Goal: Task Accomplishment & Management: Manage account settings

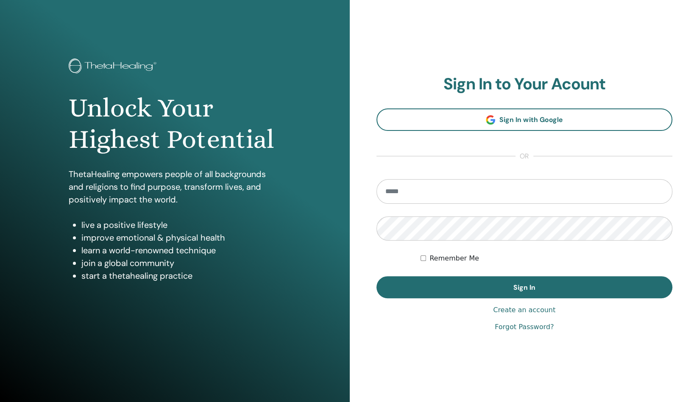
type input "**********"
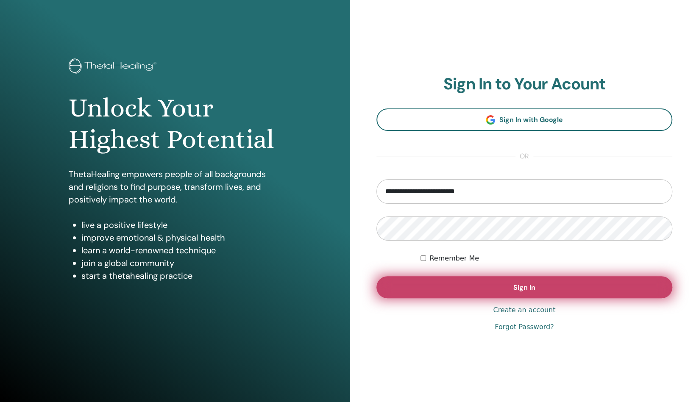
click at [609, 286] on button "Sign In" at bounding box center [525, 287] width 296 height 22
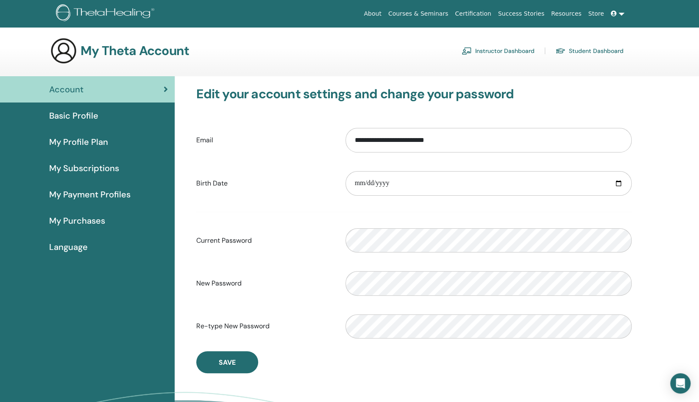
click at [97, 144] on span "My Profile Plan" at bounding box center [78, 142] width 59 height 13
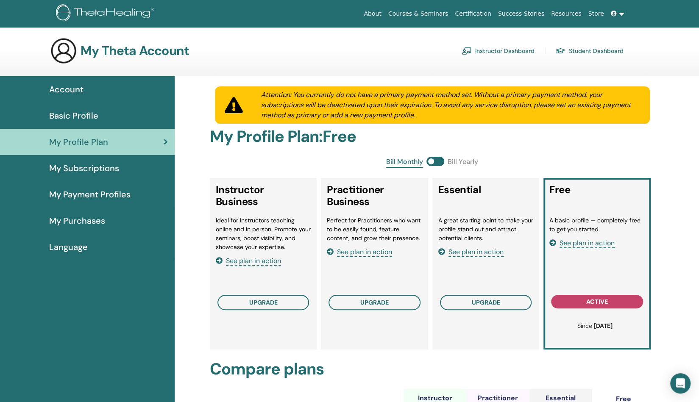
click at [581, 244] on span "See plan in action" at bounding box center [587, 244] width 55 height 10
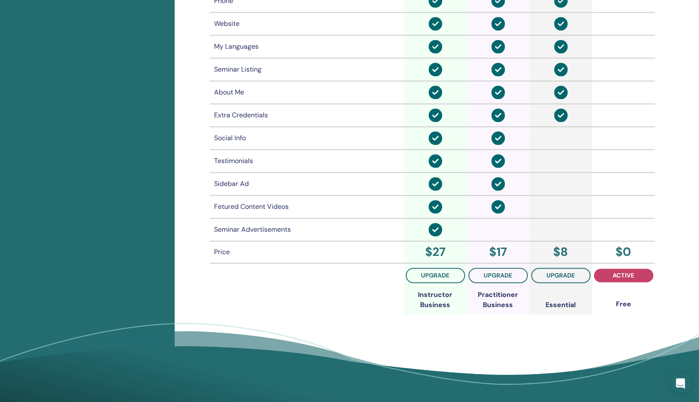
scroll to position [607, 0]
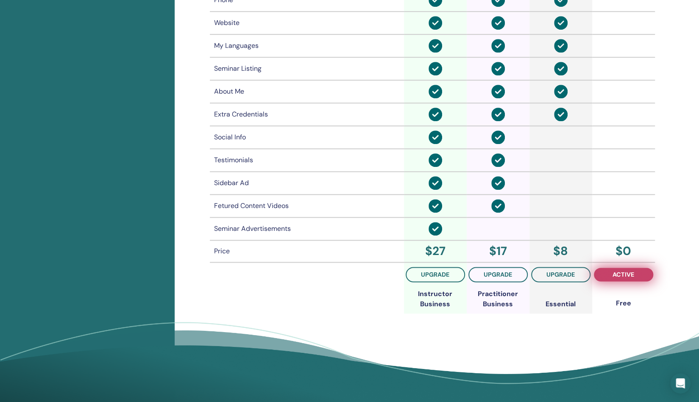
click at [619, 276] on span "active" at bounding box center [624, 274] width 22 height 7
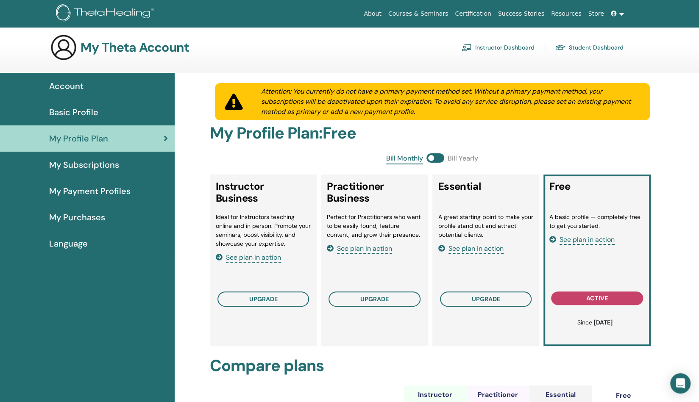
scroll to position [0, 0]
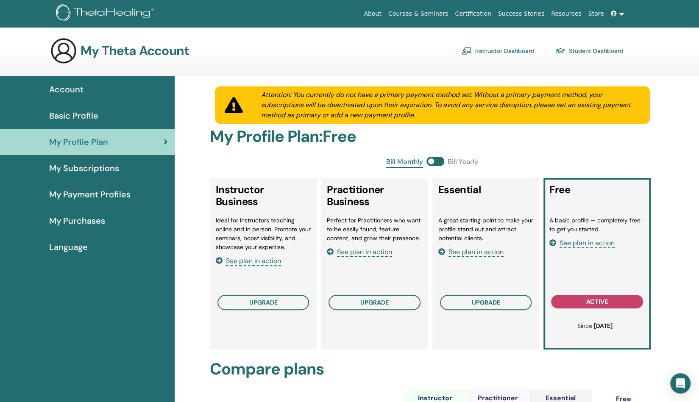
click at [82, 113] on span "Basic Profile" at bounding box center [73, 115] width 49 height 13
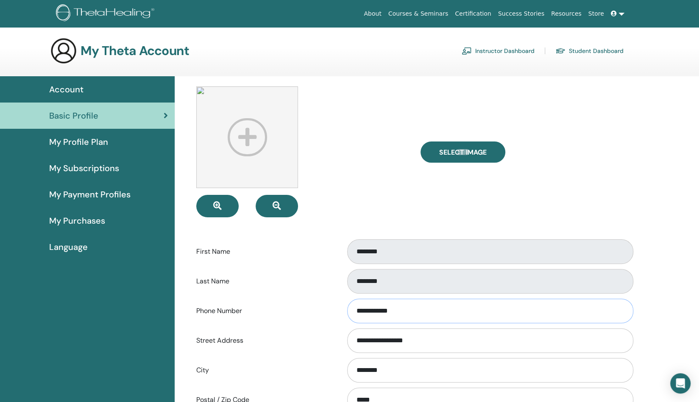
drag, startPoint x: 416, startPoint y: 308, endPoint x: 352, endPoint y: 305, distance: 63.2
click at [352, 305] on input "**********" at bounding box center [490, 311] width 286 height 25
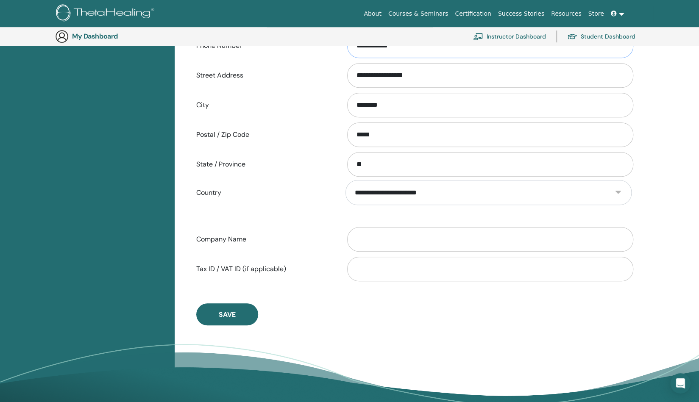
scroll to position [324, 0]
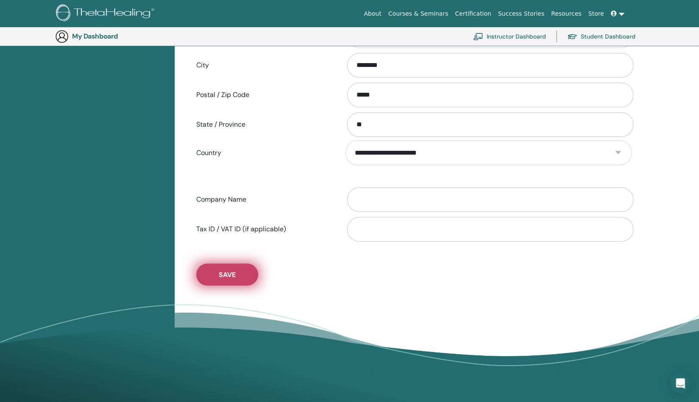
type input "**********"
click at [237, 279] on button "Save" at bounding box center [227, 275] width 62 height 22
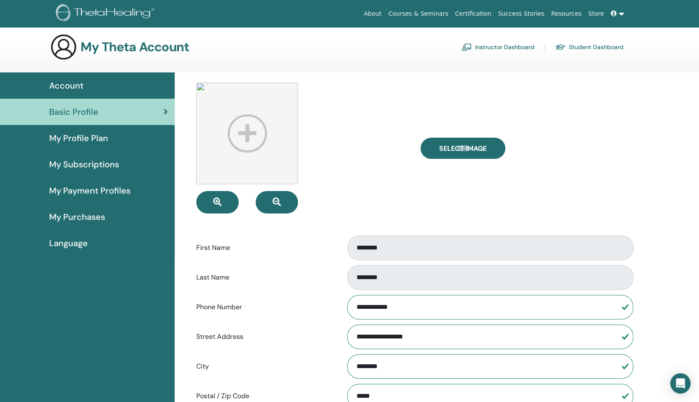
scroll to position [0, 0]
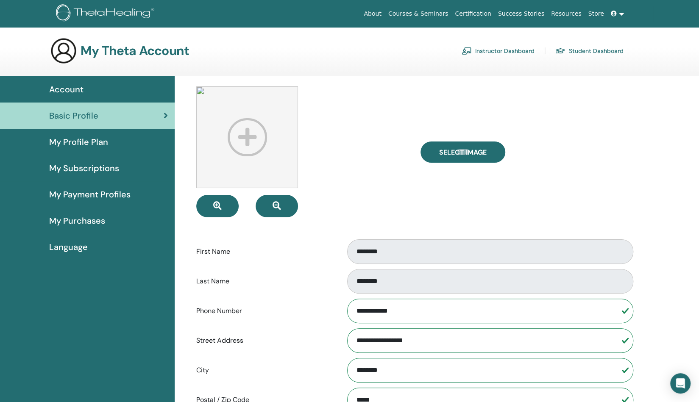
click at [70, 91] on span "Account" at bounding box center [66, 89] width 34 height 13
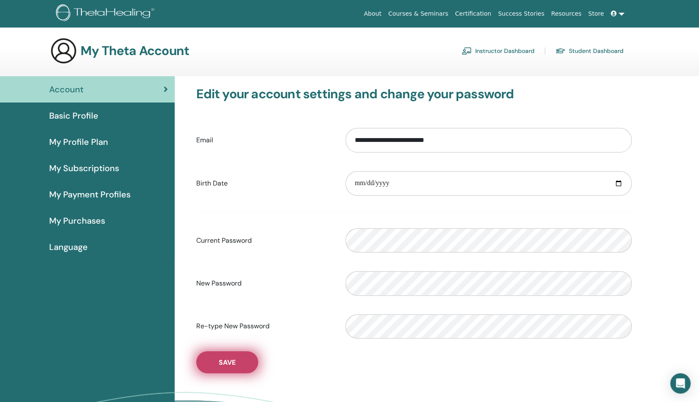
click at [237, 363] on button "Save" at bounding box center [227, 363] width 62 height 22
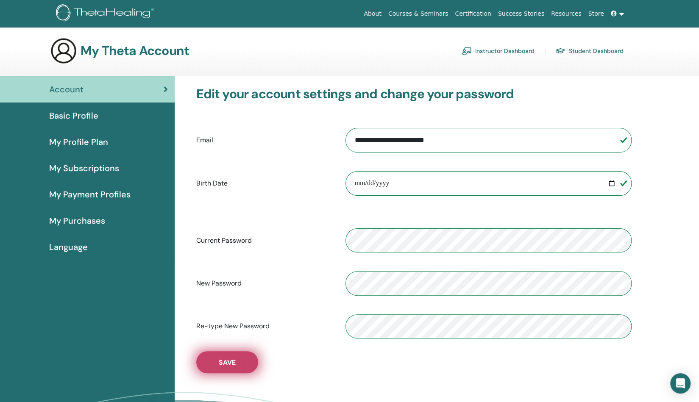
click at [226, 363] on span "Save" at bounding box center [227, 362] width 17 height 9
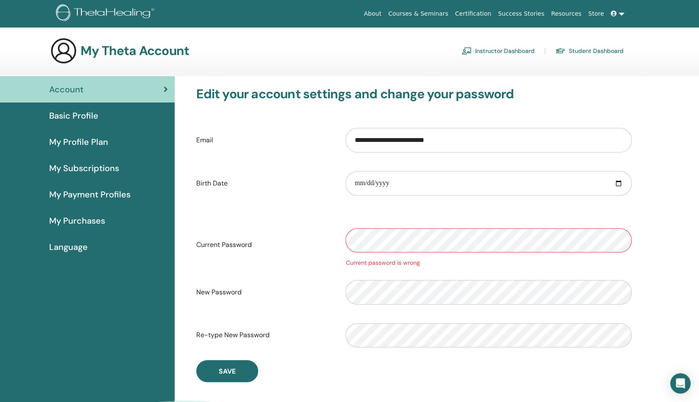
click at [342, 254] on div "Current password is wrong" at bounding box center [488, 245] width 299 height 45
click at [230, 369] on span "Save" at bounding box center [227, 371] width 17 height 9
click at [85, 116] on span "Basic Profile" at bounding box center [73, 115] width 49 height 13
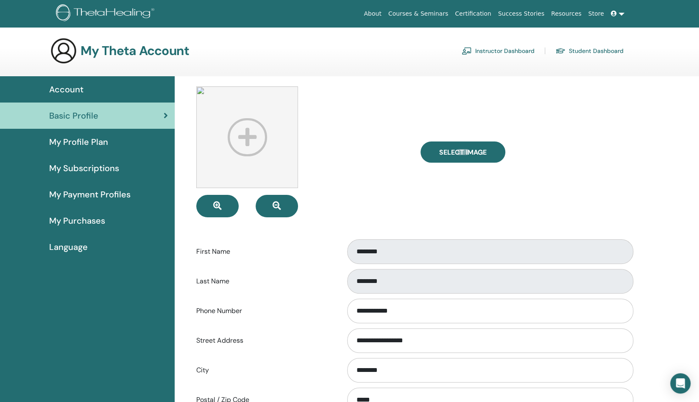
click at [71, 90] on span "Account" at bounding box center [66, 89] width 34 height 13
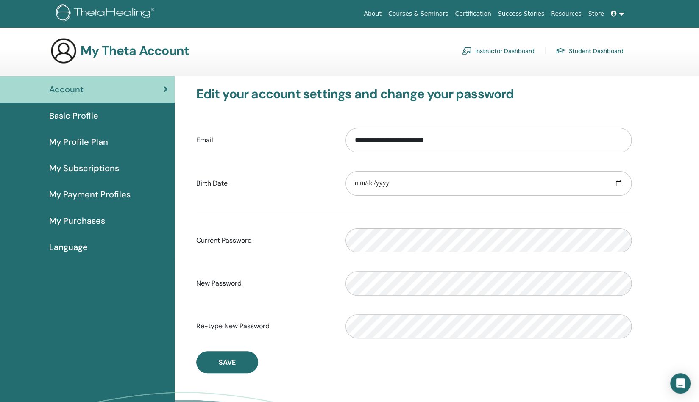
click at [82, 193] on span "My Payment Profiles" at bounding box center [89, 194] width 81 height 13
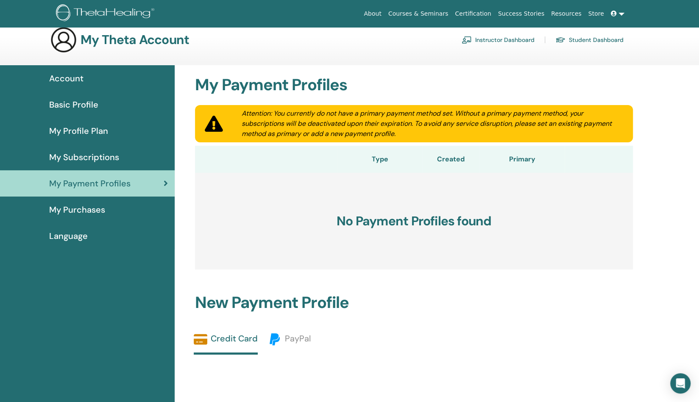
scroll to position [7, 0]
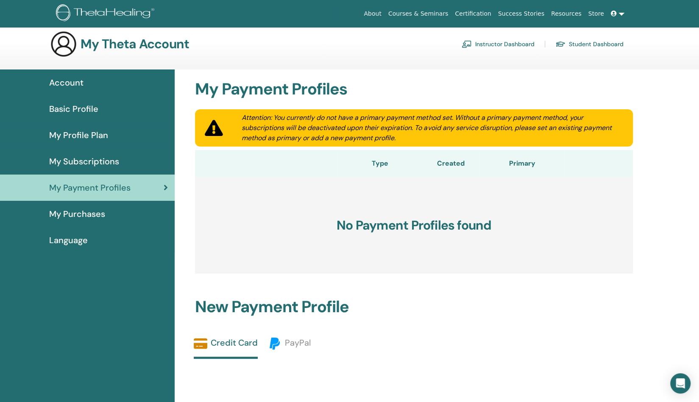
click at [78, 214] on span "My Purchases" at bounding box center [77, 214] width 56 height 13
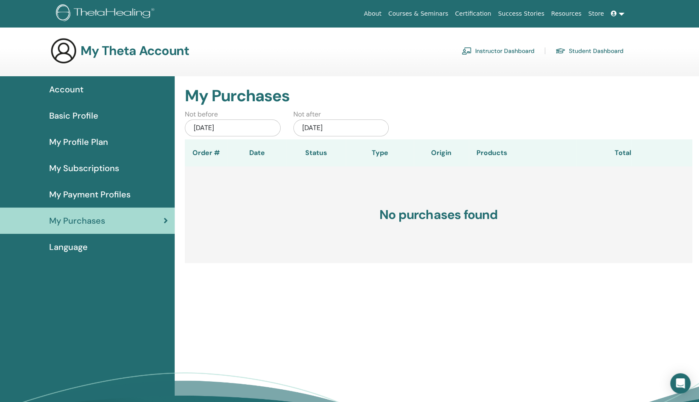
click at [73, 249] on span "Language" at bounding box center [68, 247] width 39 height 13
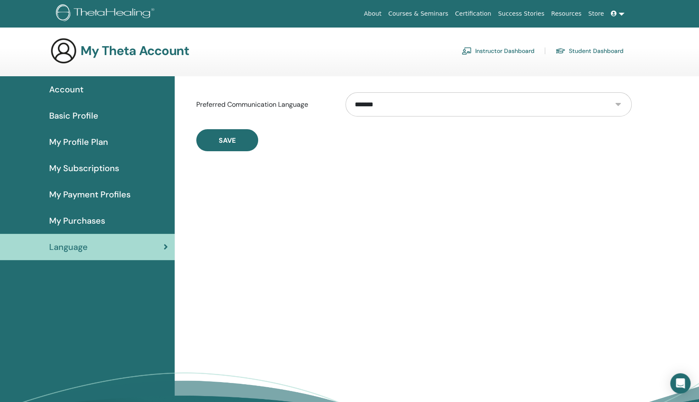
click at [73, 170] on span "My Subscriptions" at bounding box center [84, 168] width 70 height 13
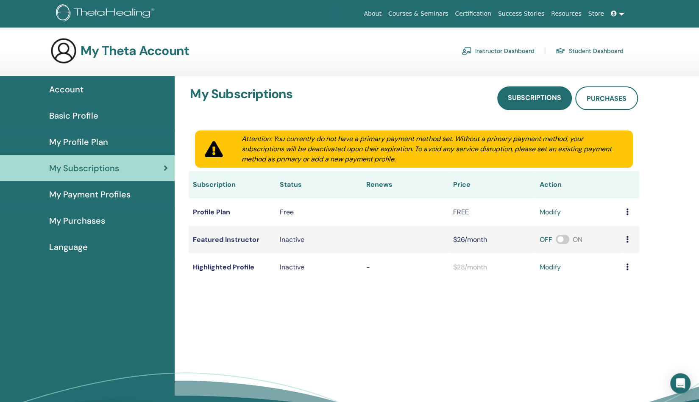
click at [625, 211] on td at bounding box center [630, 212] width 17 height 28
click at [548, 212] on link "modify" at bounding box center [550, 212] width 21 height 10
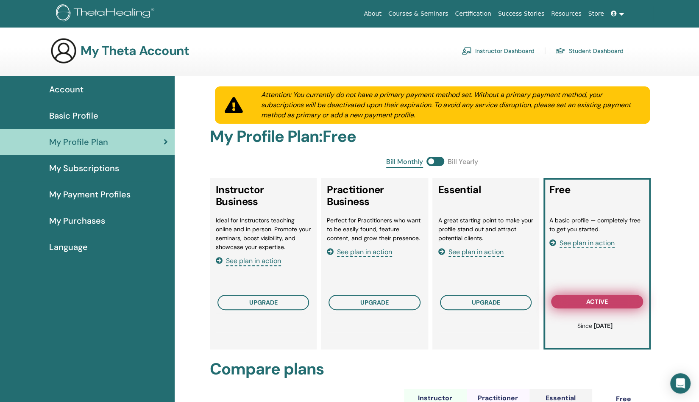
click at [595, 299] on span "active" at bounding box center [597, 302] width 22 height 7
click at [586, 244] on span "See plan in action" at bounding box center [587, 244] width 55 height 10
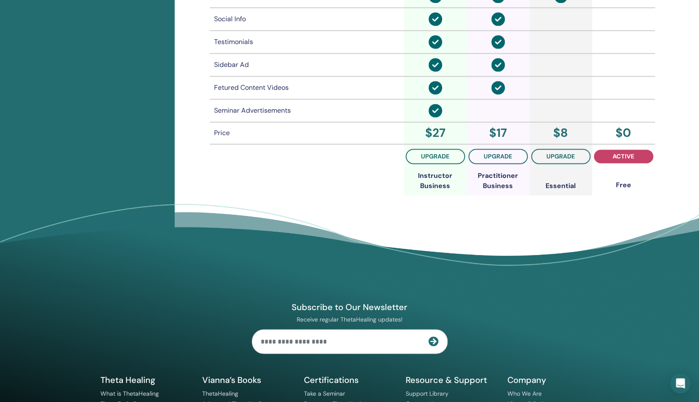
scroll to position [731, 0]
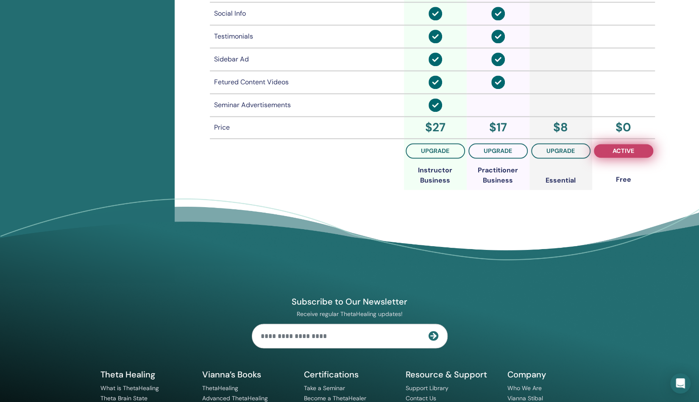
click at [627, 154] on span "active" at bounding box center [624, 151] width 22 height 7
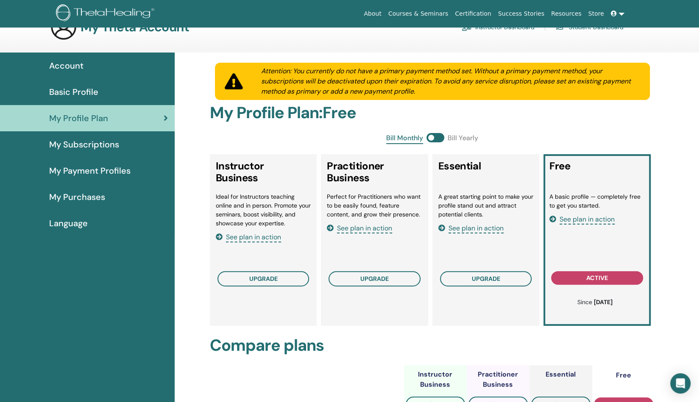
scroll to position [0, 0]
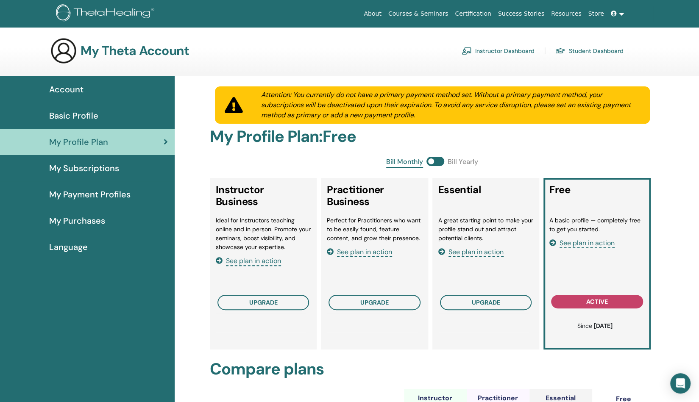
click at [614, 14] on icon at bounding box center [614, 14] width 6 height 6
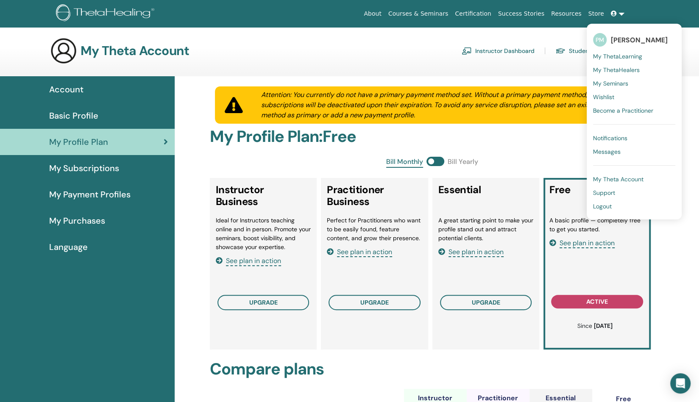
click at [618, 179] on span "My Theta Account" at bounding box center [618, 180] width 50 height 8
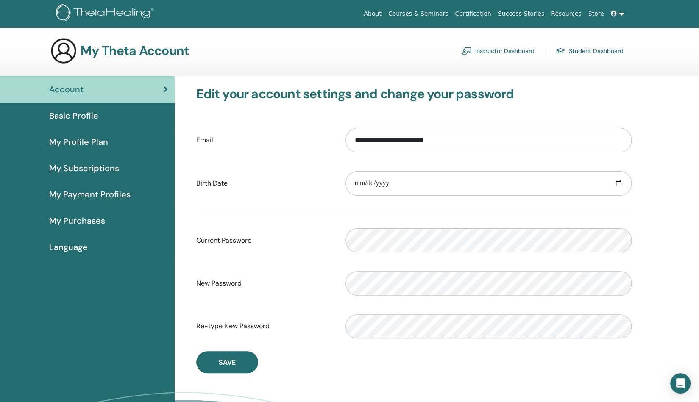
click at [61, 89] on span "Account" at bounding box center [66, 89] width 34 height 13
click at [490, 12] on link "Certification" at bounding box center [473, 14] width 43 height 16
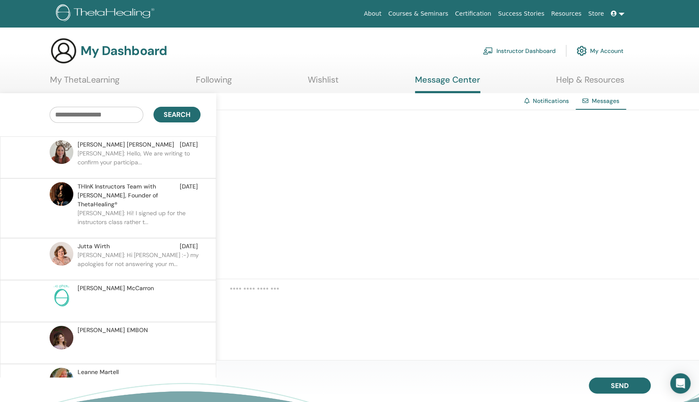
click at [593, 50] on link "My Account" at bounding box center [600, 51] width 47 height 19
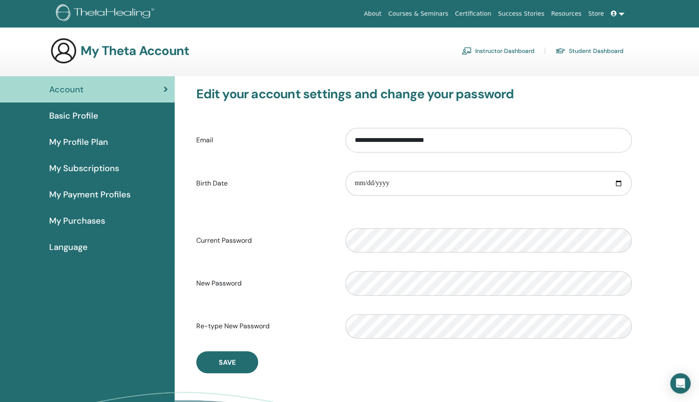
click at [80, 141] on span "My Profile Plan" at bounding box center [78, 142] width 59 height 13
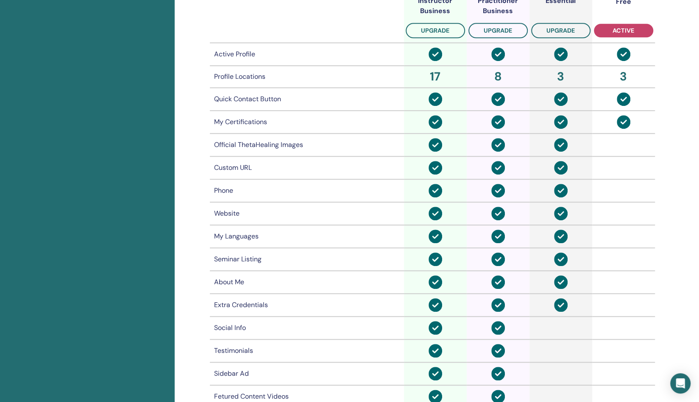
scroll to position [351, 0]
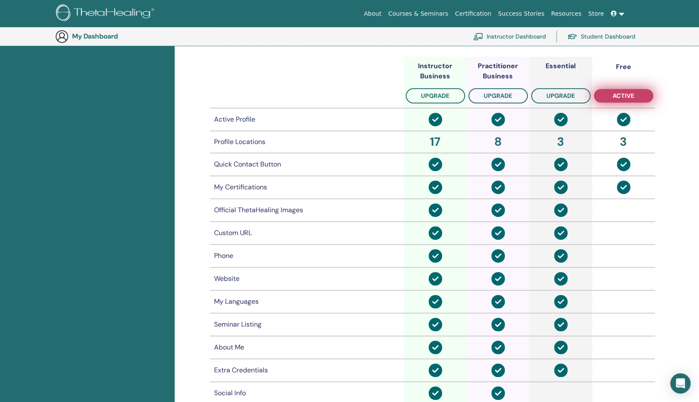
click at [624, 95] on span "active" at bounding box center [624, 95] width 22 height 7
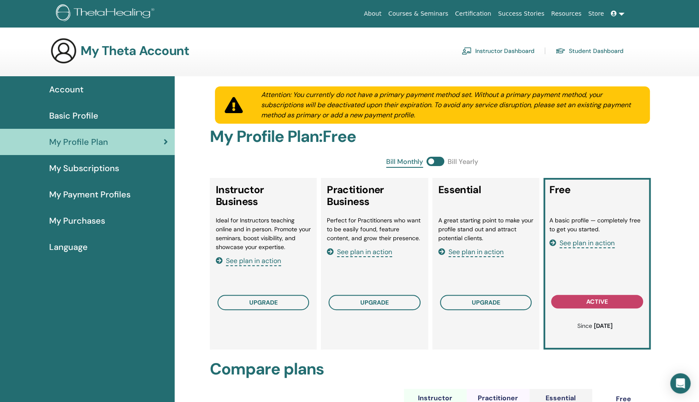
click at [84, 117] on span "Basic Profile" at bounding box center [73, 115] width 49 height 13
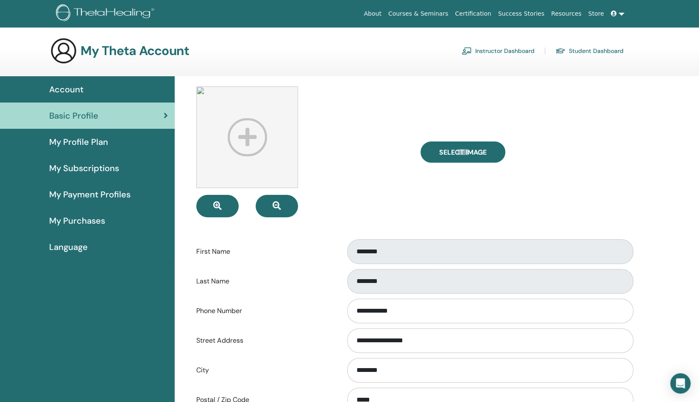
click at [67, 87] on span "Account" at bounding box center [66, 89] width 34 height 13
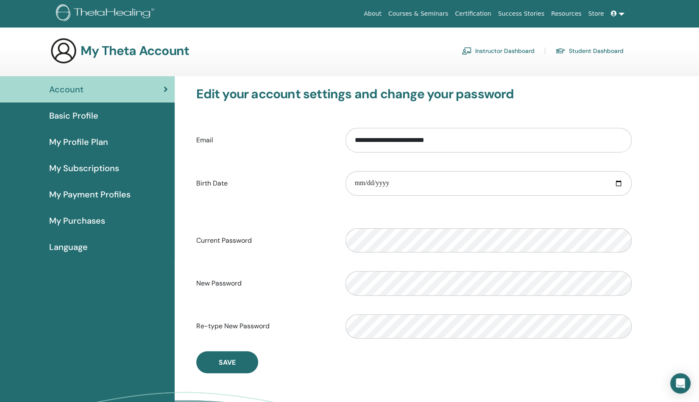
click at [385, 13] on link "About" at bounding box center [372, 14] width 24 height 16
click at [69, 116] on span "Basic Profile" at bounding box center [73, 115] width 49 height 13
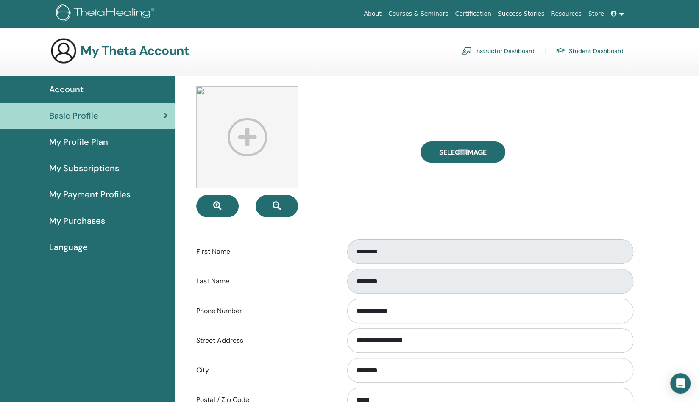
click at [70, 139] on span "My Profile Plan" at bounding box center [78, 142] width 59 height 13
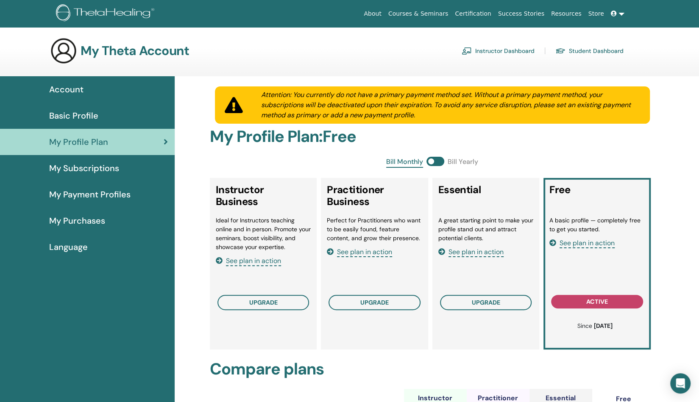
click at [473, 251] on span "See plan in action" at bounding box center [476, 253] width 55 height 10
click at [65, 89] on span "Account" at bounding box center [66, 89] width 34 height 13
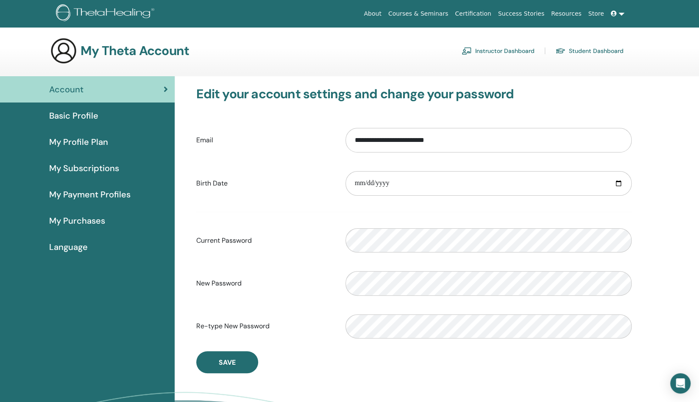
click at [598, 13] on link "Store" at bounding box center [596, 14] width 22 height 16
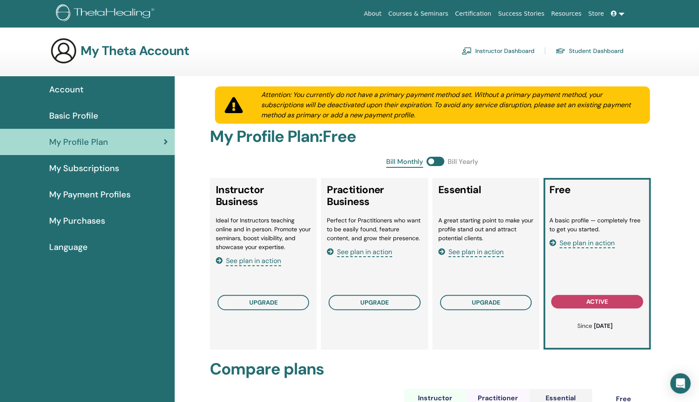
click at [441, 162] on span at bounding box center [436, 161] width 18 height 9
click at [94, 195] on span "My Payment Profiles" at bounding box center [89, 194] width 81 height 13
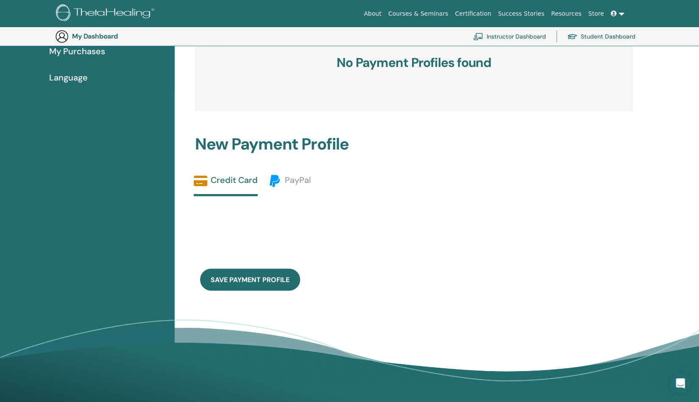
scroll to position [189, 0]
click at [279, 181] on img at bounding box center [275, 181] width 14 height 14
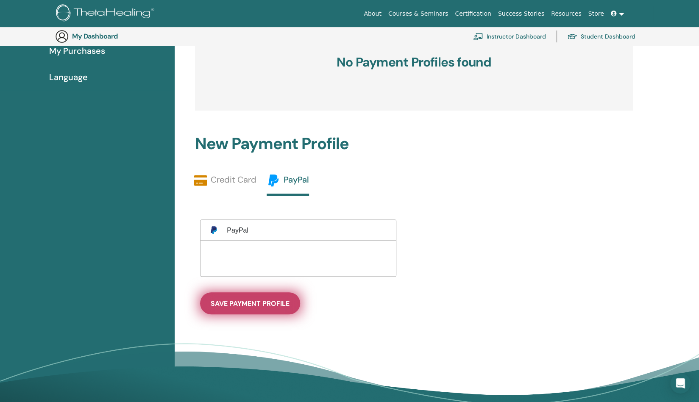
click at [233, 306] on span "save payment profile" at bounding box center [250, 303] width 79 height 9
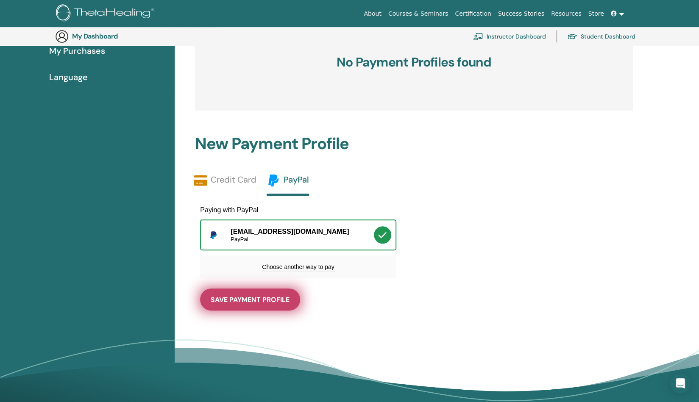
click at [240, 306] on button "save payment profile" at bounding box center [250, 300] width 100 height 22
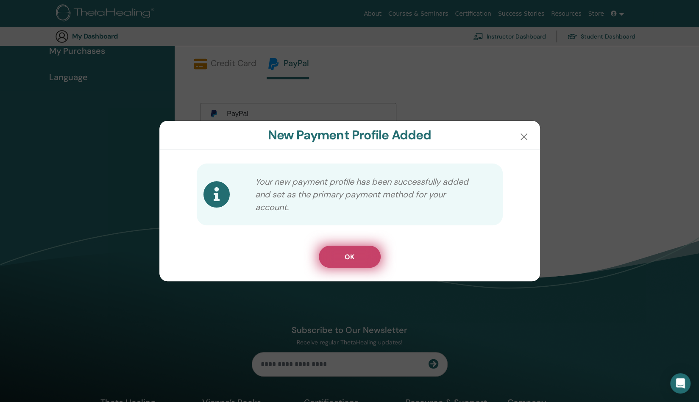
click at [338, 257] on button "OK" at bounding box center [350, 257] width 62 height 22
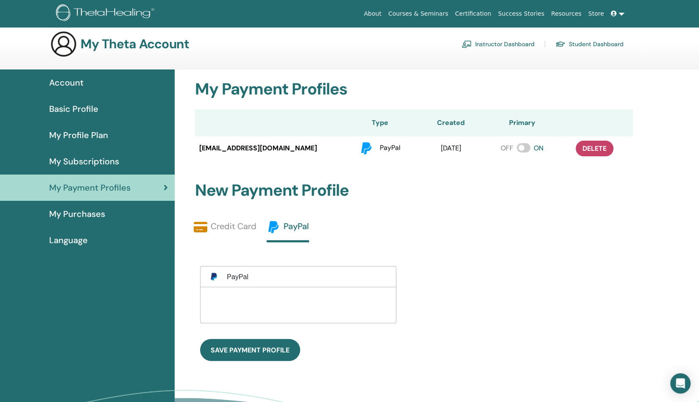
scroll to position [0, 0]
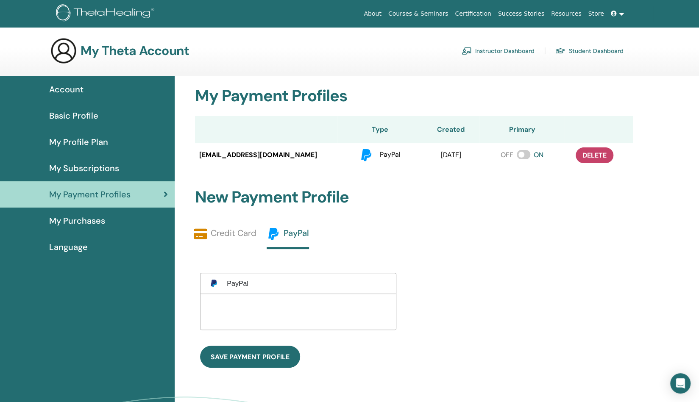
click at [66, 90] on span "Account" at bounding box center [66, 89] width 34 height 13
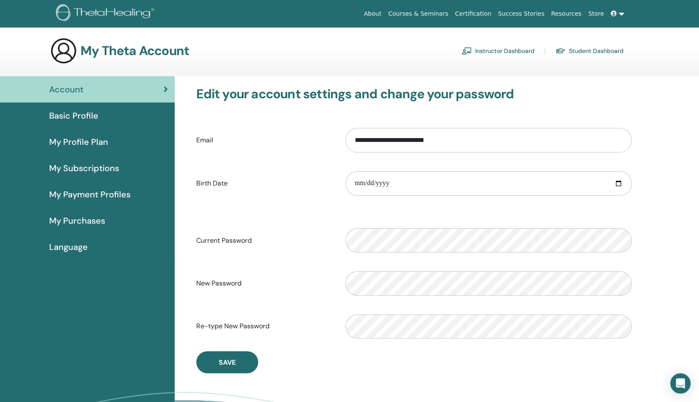
click at [65, 112] on span "Basic Profile" at bounding box center [73, 115] width 49 height 13
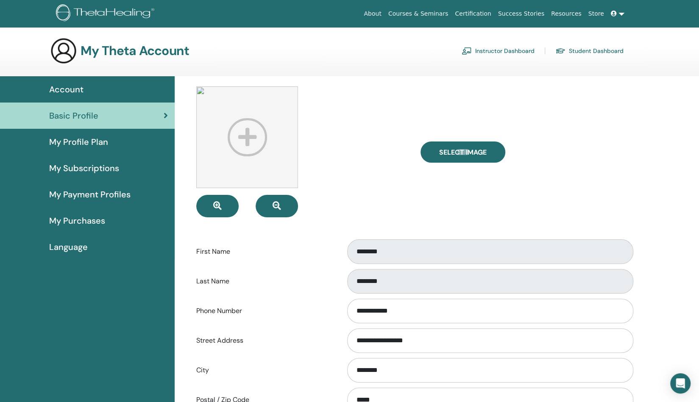
click at [64, 251] on span "Language" at bounding box center [68, 247] width 39 height 13
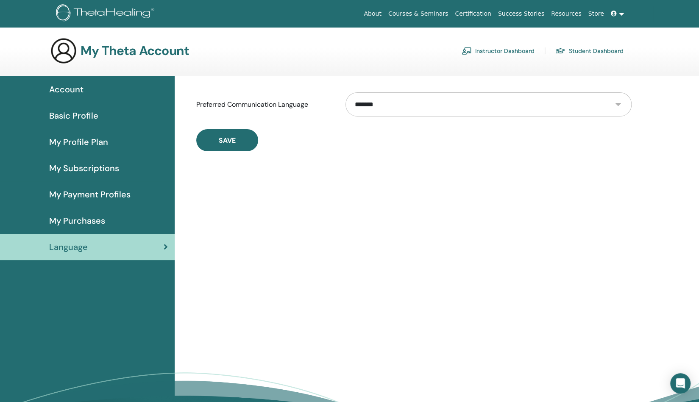
click at [70, 220] on span "My Purchases" at bounding box center [77, 221] width 56 height 13
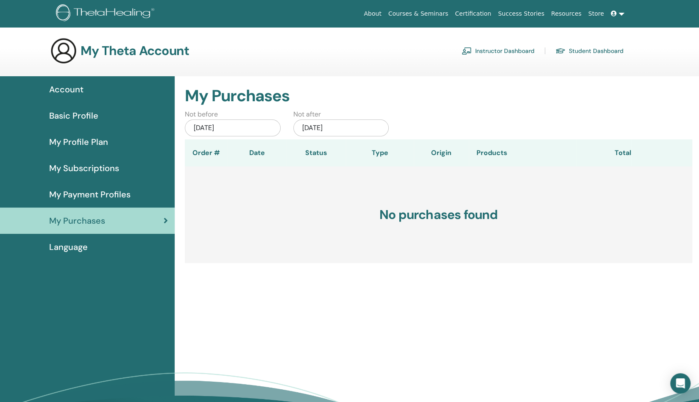
drag, startPoint x: 239, startPoint y: 129, endPoint x: 185, endPoint y: 122, distance: 54.3
click at [185, 122] on div "[DATE]" at bounding box center [233, 128] width 96 height 17
click at [228, 125] on div "[DATE]" at bounding box center [233, 128] width 96 height 17
click at [243, 158] on span "Choose Date" at bounding box center [244, 157] width 6 height 6
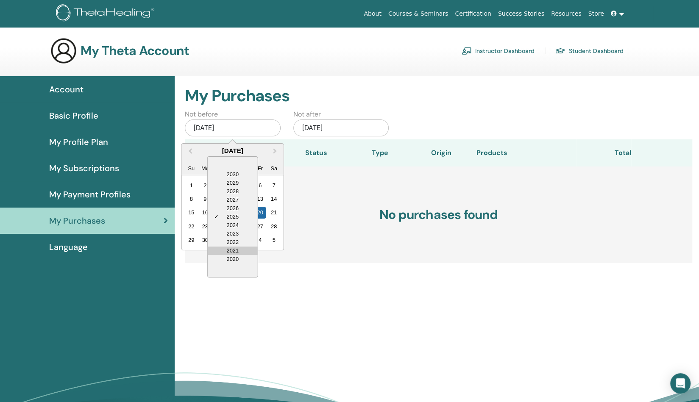
click at [234, 251] on div "2021" at bounding box center [233, 251] width 50 height 8
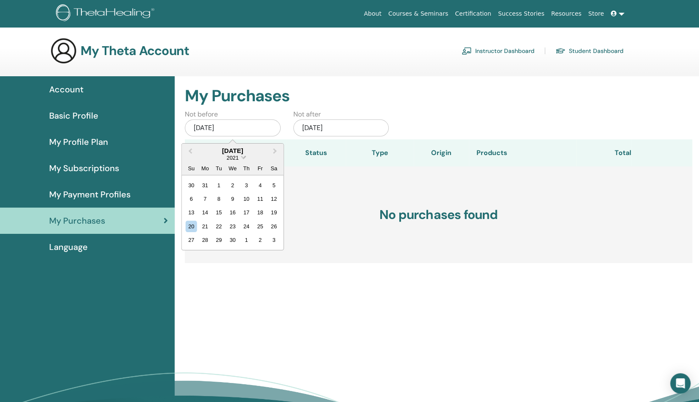
click at [245, 157] on span "Choose Date" at bounding box center [244, 157] width 6 height 6
click at [202, 151] on div "[DATE]" at bounding box center [233, 150] width 102 height 7
click at [360, 125] on div "[DATE]" at bounding box center [341, 128] width 96 height 17
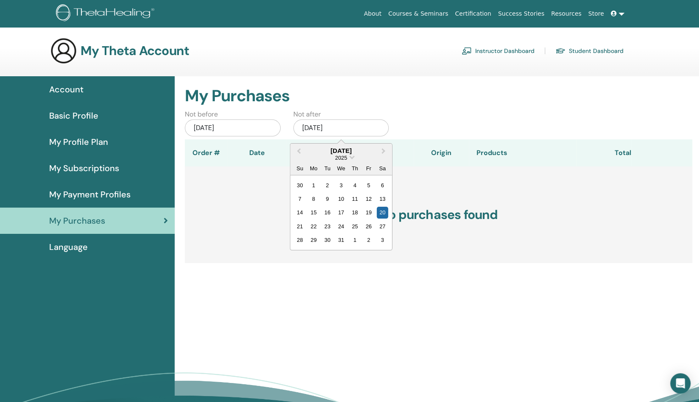
click at [471, 100] on h2 "My Purchases" at bounding box center [439, 97] width 508 height 20
click at [72, 171] on span "My Subscriptions" at bounding box center [84, 168] width 70 height 13
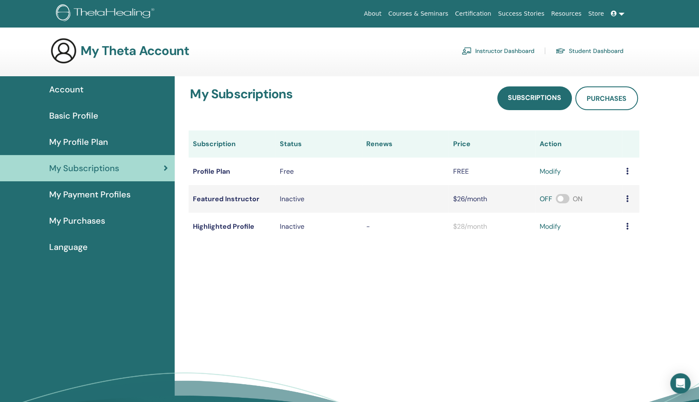
click at [628, 172] on icon at bounding box center [627, 171] width 3 height 7
click at [628, 174] on icon at bounding box center [627, 171] width 3 height 7
click at [498, 50] on link "Instructor Dashboard" at bounding box center [498, 51] width 73 height 14
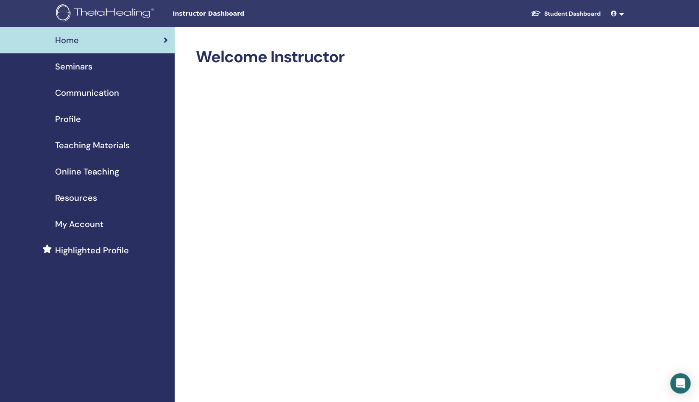
click at [64, 117] on span "Profile" at bounding box center [68, 119] width 26 height 13
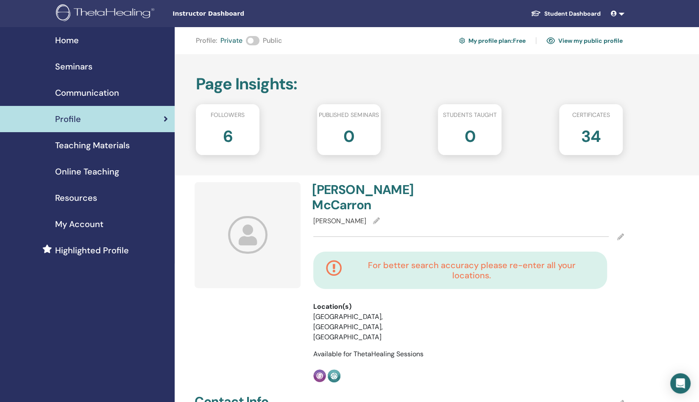
click at [541, 260] on h4 "For better search accuracy please re-enter all your locations." at bounding box center [472, 270] width 246 height 20
click at [620, 234] on icon at bounding box center [620, 237] width 7 height 7
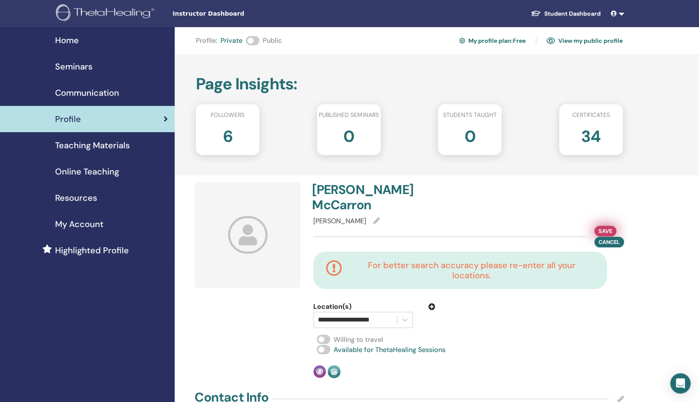
click at [608, 227] on span "Save" at bounding box center [606, 231] width 14 height 9
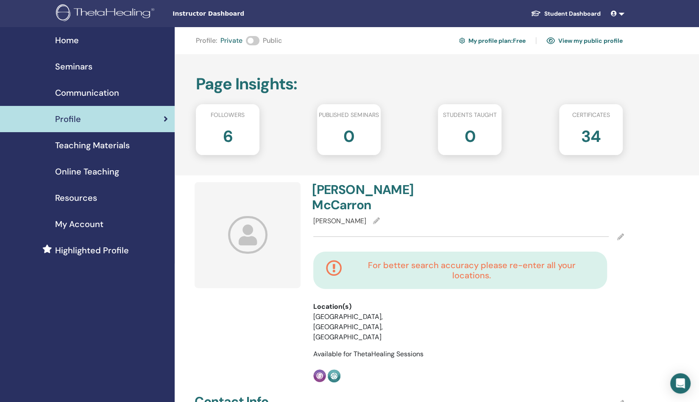
click at [621, 400] on icon at bounding box center [620, 403] width 7 height 7
click at [566, 42] on link "View my public profile" at bounding box center [585, 41] width 76 height 14
click at [258, 41] on span at bounding box center [253, 40] width 14 height 9
click at [598, 39] on link "View my public profile" at bounding box center [585, 41] width 76 height 14
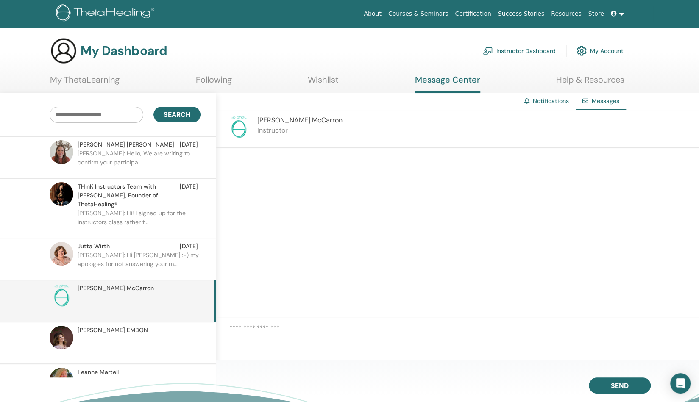
click at [258, 336] on textarea at bounding box center [464, 338] width 469 height 28
type textarea "*********"
click at [629, 388] on button "Send" at bounding box center [620, 386] width 62 height 16
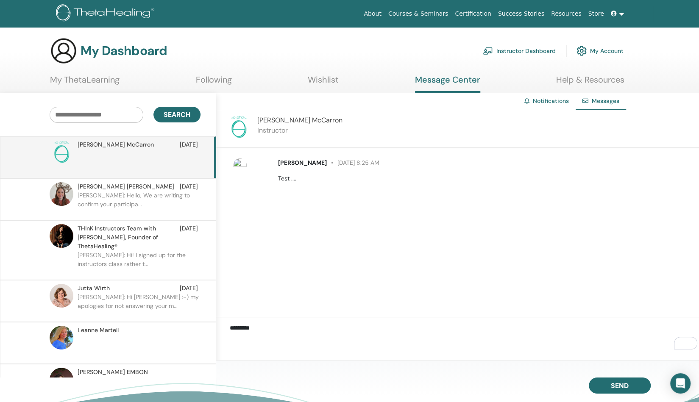
click at [130, 200] on p "Daniela C.: Hello, We are writing to confirm your participa..." at bounding box center [139, 203] width 123 height 25
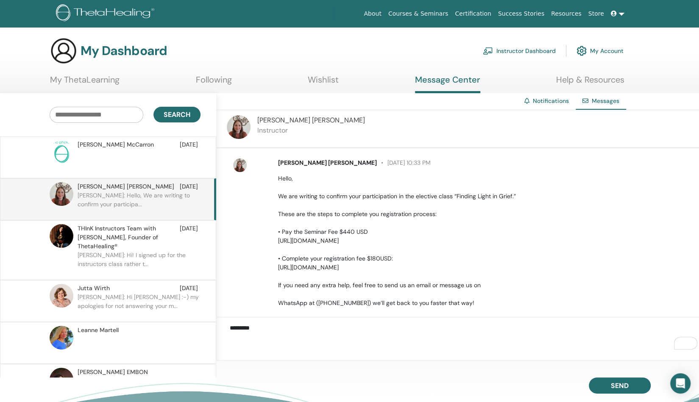
click at [139, 251] on p "Patricia: Hi! I signed up for the instructors class rather t..." at bounding box center [139, 263] width 123 height 25
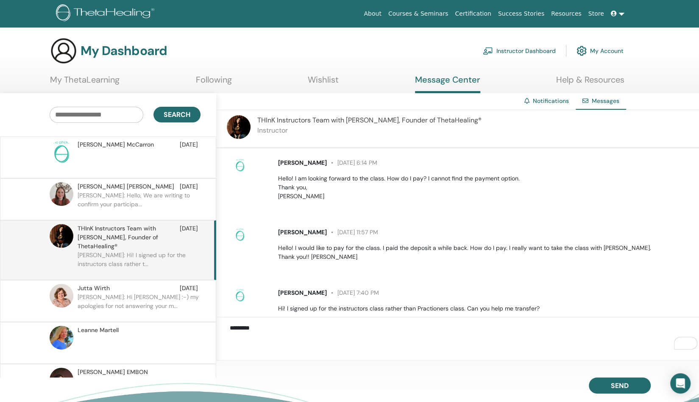
scroll to position [20, 0]
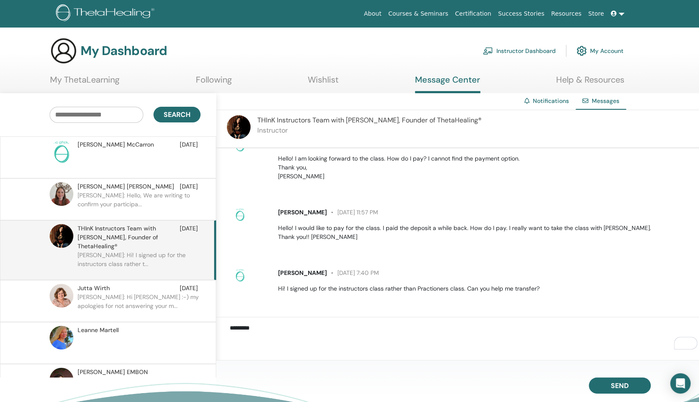
click at [128, 293] on p "[PERSON_NAME]: Hi [PERSON_NAME] :-) my apologies for not answering your m..." at bounding box center [139, 305] width 123 height 25
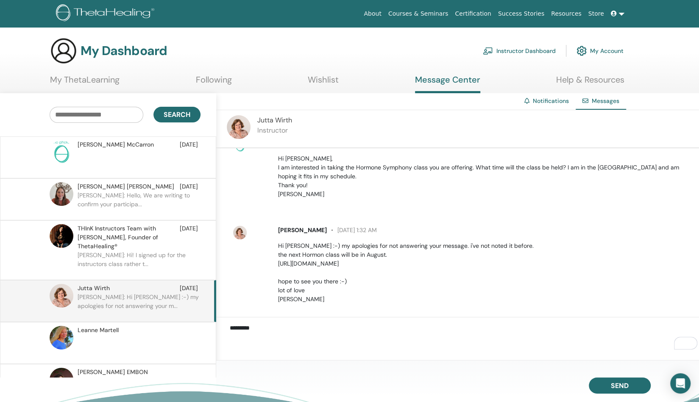
click at [547, 100] on link "Notifications" at bounding box center [551, 101] width 36 height 8
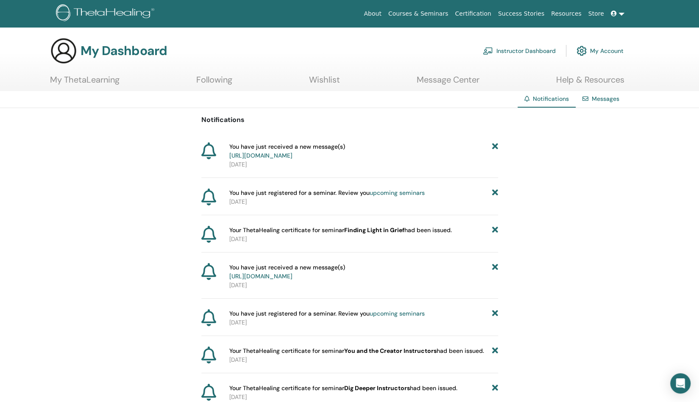
click at [293, 156] on link "[URL][DOMAIN_NAME]" at bounding box center [260, 156] width 63 height 8
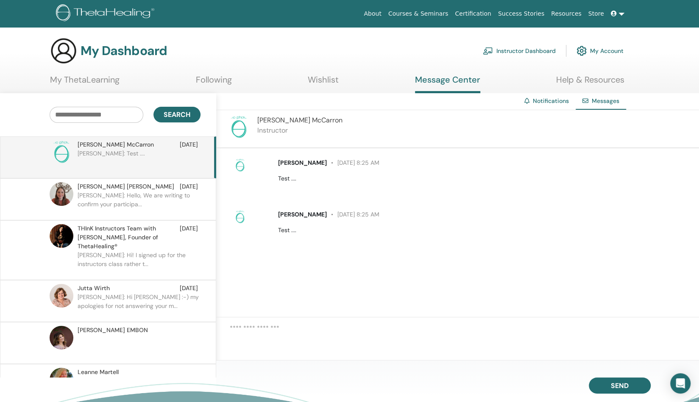
click at [550, 102] on link "Notifications" at bounding box center [551, 101] width 36 height 8
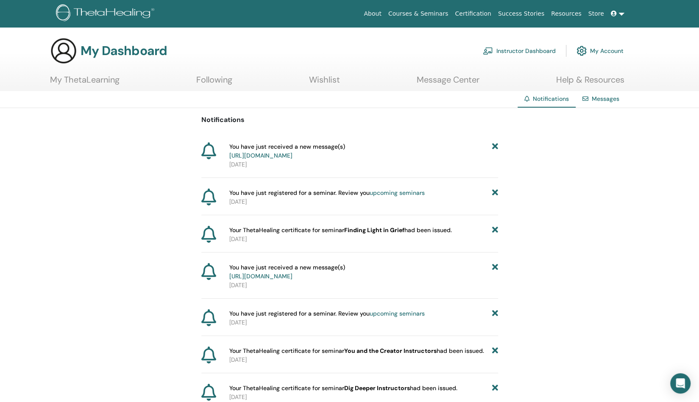
click at [389, 197] on link "upcoming seminars" at bounding box center [397, 193] width 55 height 8
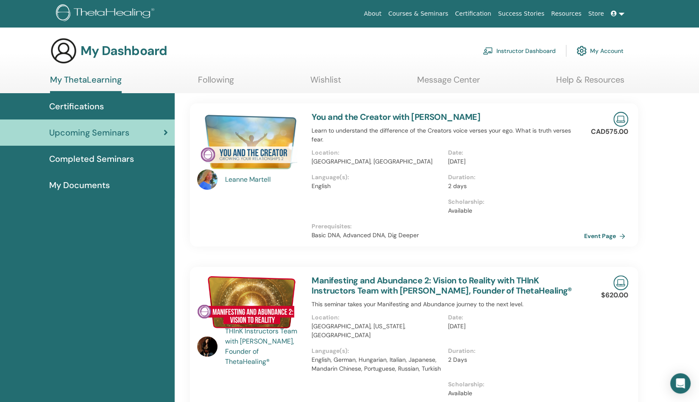
click span "My Documents"
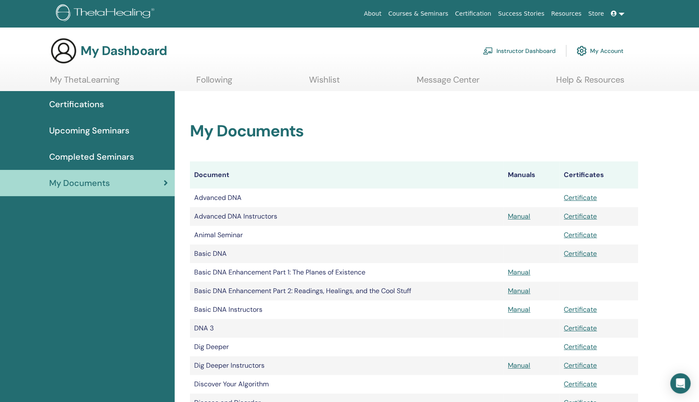
click at [87, 77] on link "My ThetaLearning" at bounding box center [85, 83] width 70 height 17
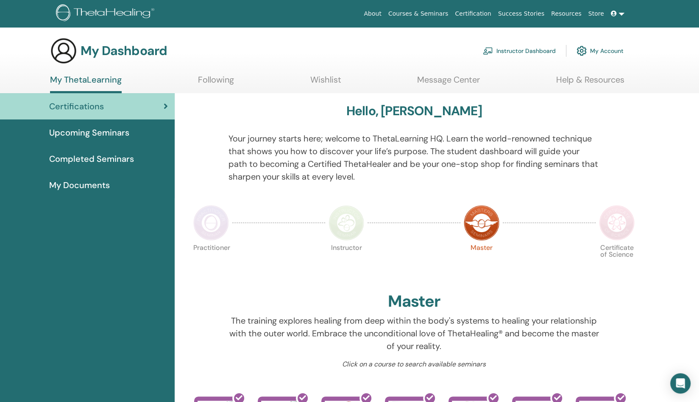
click at [90, 187] on span "My Documents" at bounding box center [79, 185] width 61 height 13
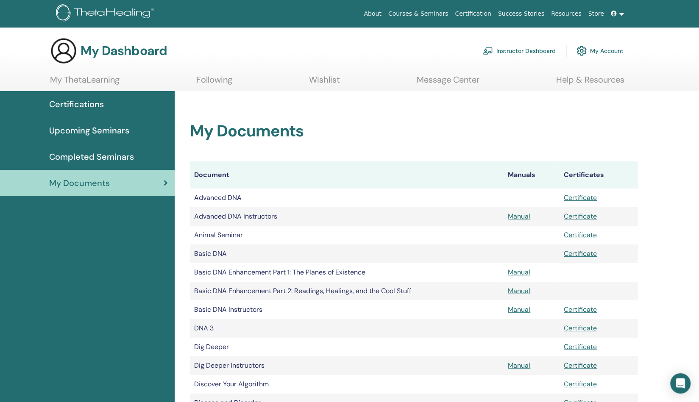
click at [505, 52] on link "Instructor Dashboard" at bounding box center [519, 51] width 73 height 19
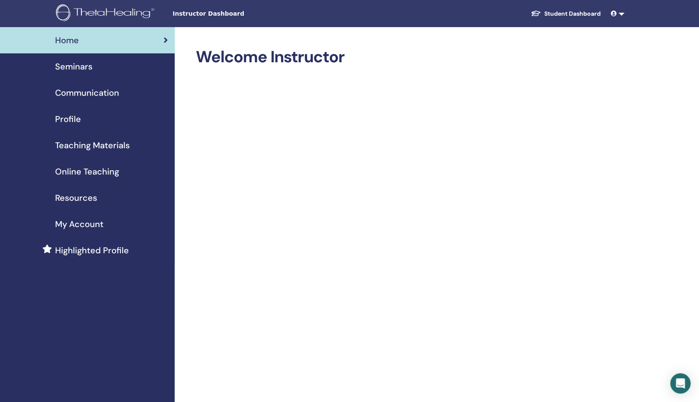
scroll to position [6, 0]
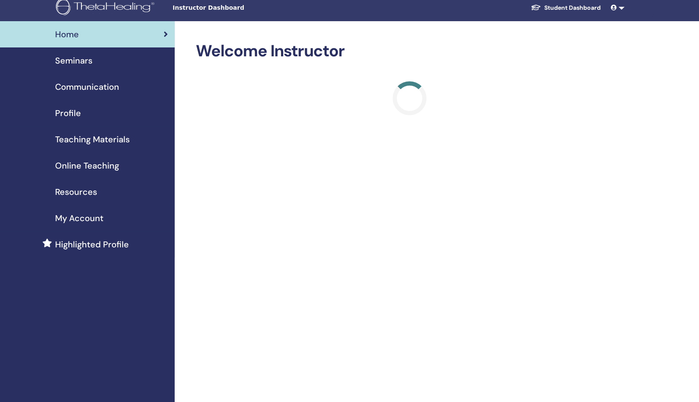
scroll to position [6, 0]
click at [614, 8] on icon at bounding box center [614, 8] width 6 height 6
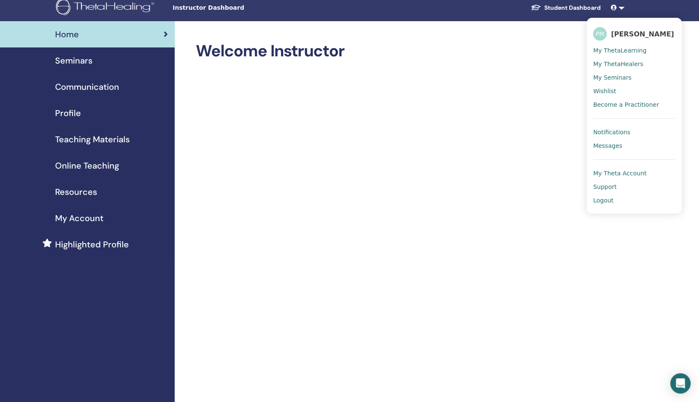
click at [628, 175] on span "My Theta Account" at bounding box center [619, 174] width 53 height 8
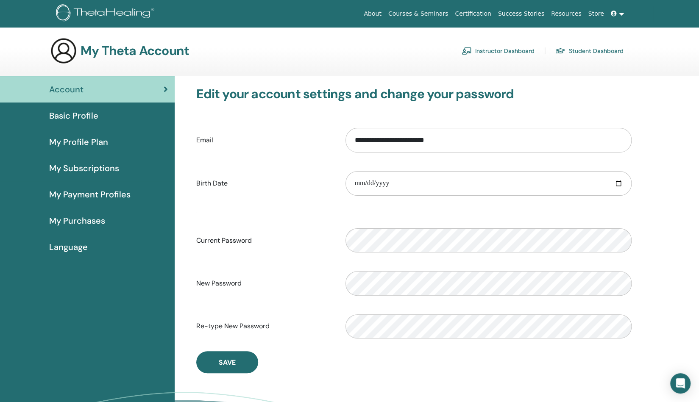
click at [513, 49] on link "Instructor Dashboard" at bounding box center [498, 51] width 73 height 14
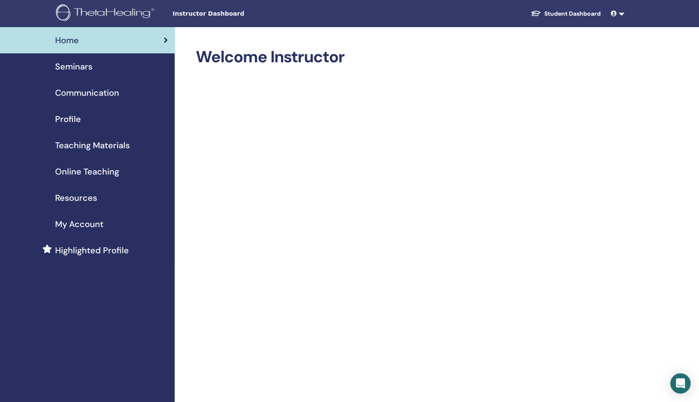
click at [65, 117] on span "Profile" at bounding box center [68, 119] width 26 height 13
